Goal: Task Accomplishment & Management: Use online tool/utility

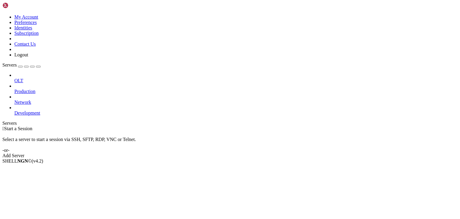
click at [264, 153] on link "Add Server" at bounding box center [230, 155] width 456 height 5
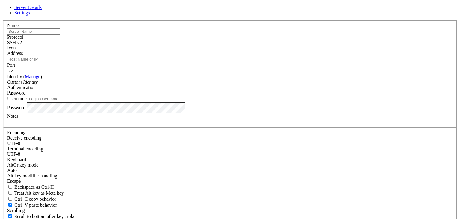
click at [60, 34] on input "text" at bounding box center [33, 31] width 53 height 6
type input "v"
type input "b"
click at [60, 62] on input "Address" at bounding box center [33, 59] width 53 height 6
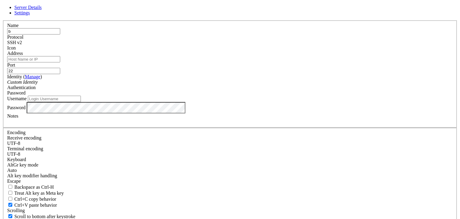
paste input "[TECHNICAL_ID]"
type input "[TECHNICAL_ID]"
click at [81, 102] on input "Username" at bounding box center [54, 99] width 53 height 6
click at [210, 85] on div "Identity ( Manage ) Custom Identity" at bounding box center [230, 79] width 446 height 11
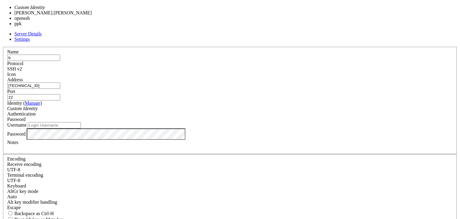
click at [224, 106] on div "Custom Identity" at bounding box center [230, 108] width 446 height 5
type input "[PERSON_NAME].[PERSON_NAME]"
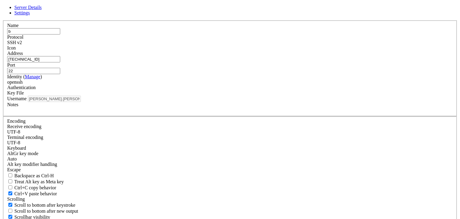
click at [291, 96] on div "Key File" at bounding box center [230, 92] width 446 height 5
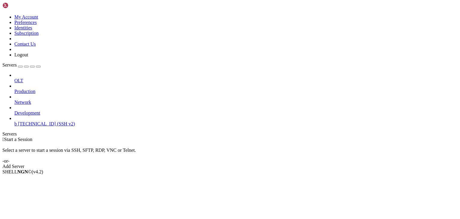
click at [40, 121] on link "b [TECHNICAL_ID] (SSH v2)" at bounding box center [236, 123] width 444 height 5
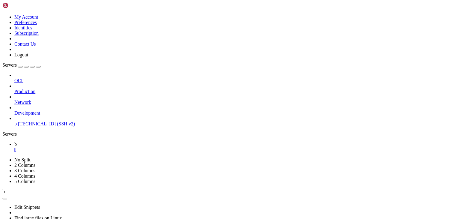
click at [2, 157] on link at bounding box center [2, 157] width 0 height 0
click at [93, 147] on div "" at bounding box center [236, 149] width 444 height 5
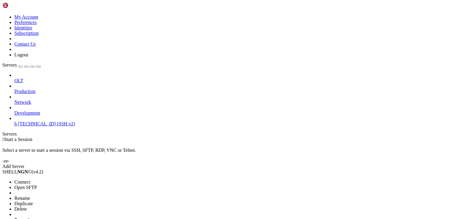
click at [69, 206] on li "Delete" at bounding box center [41, 208] width 55 height 5
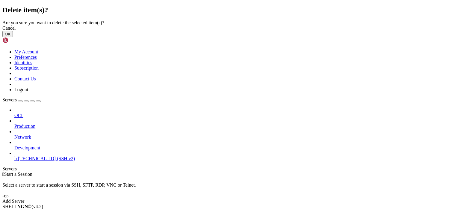
click at [13, 37] on button "OK" at bounding box center [7, 34] width 10 height 6
